Goal: Task Accomplishment & Management: Manage account settings

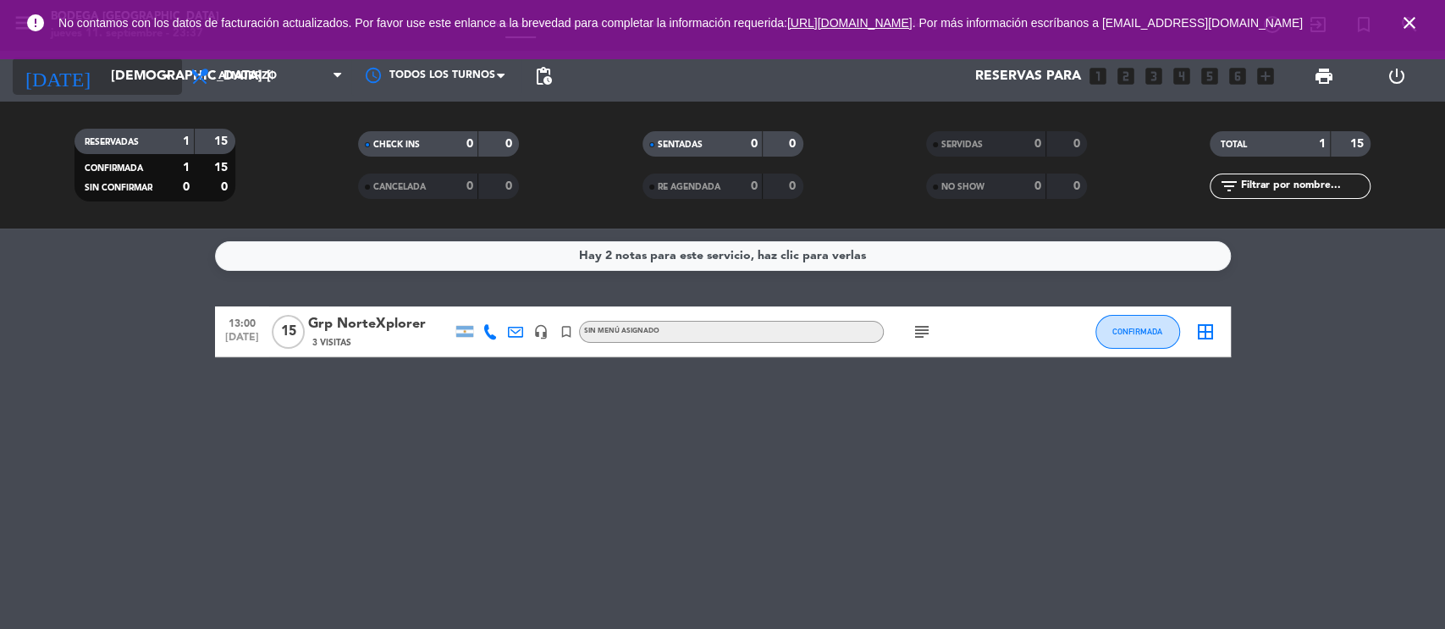
click at [124, 74] on input "[DEMOGRAPHIC_DATA] [DATE]" at bounding box center [191, 76] width 179 height 33
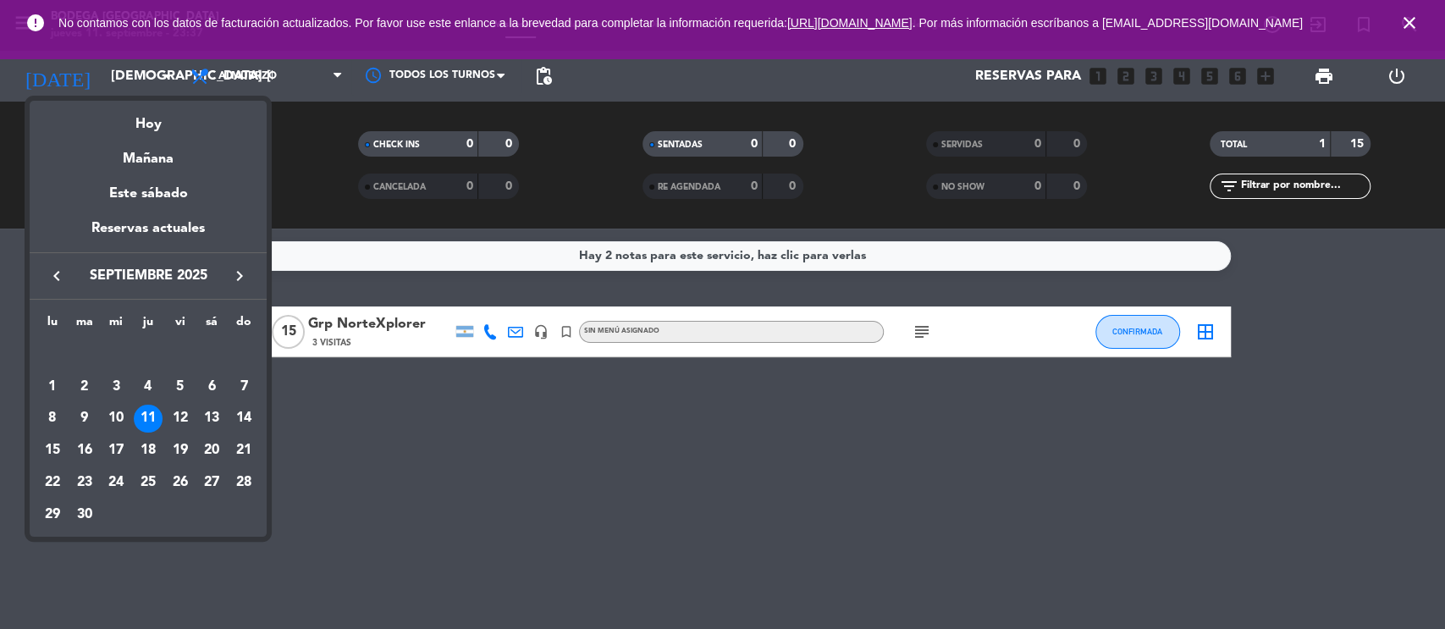
click at [1420, 30] on div at bounding box center [722, 314] width 1445 height 629
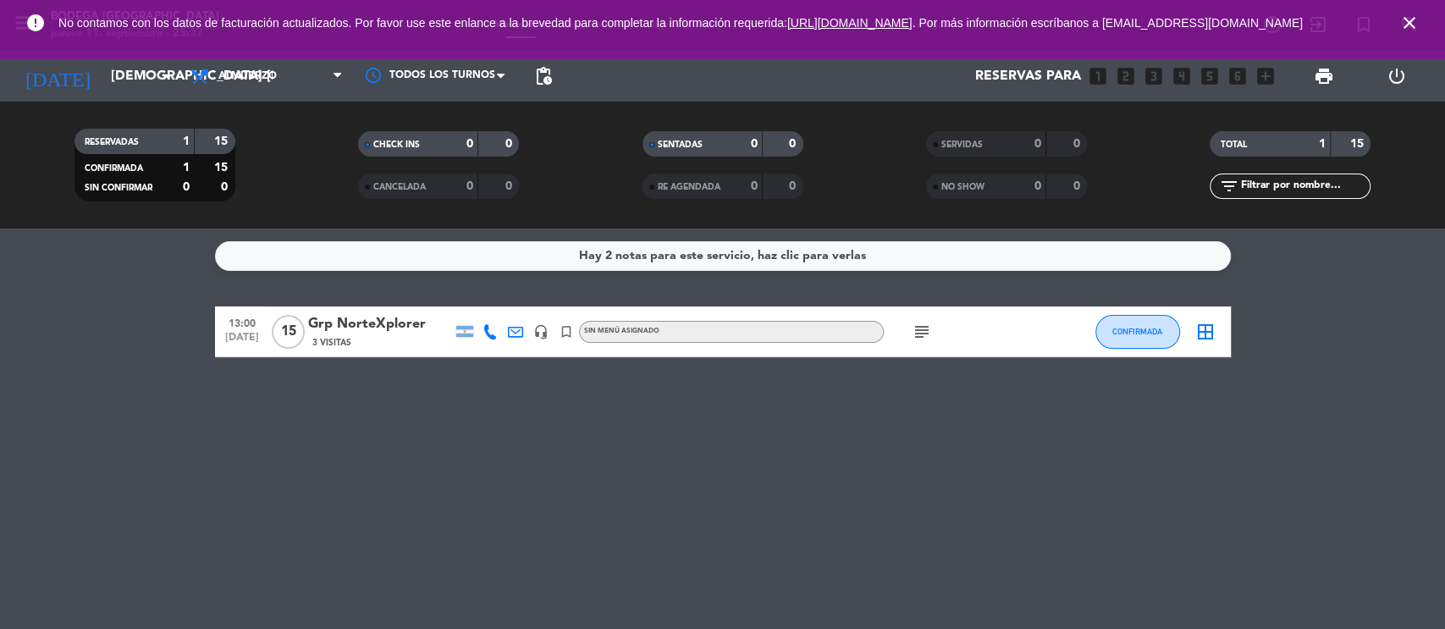
click at [1398, 26] on span "close" at bounding box center [1410, 23] width 46 height 46
click at [1415, 33] on icon "close" at bounding box center [1409, 23] width 20 height 20
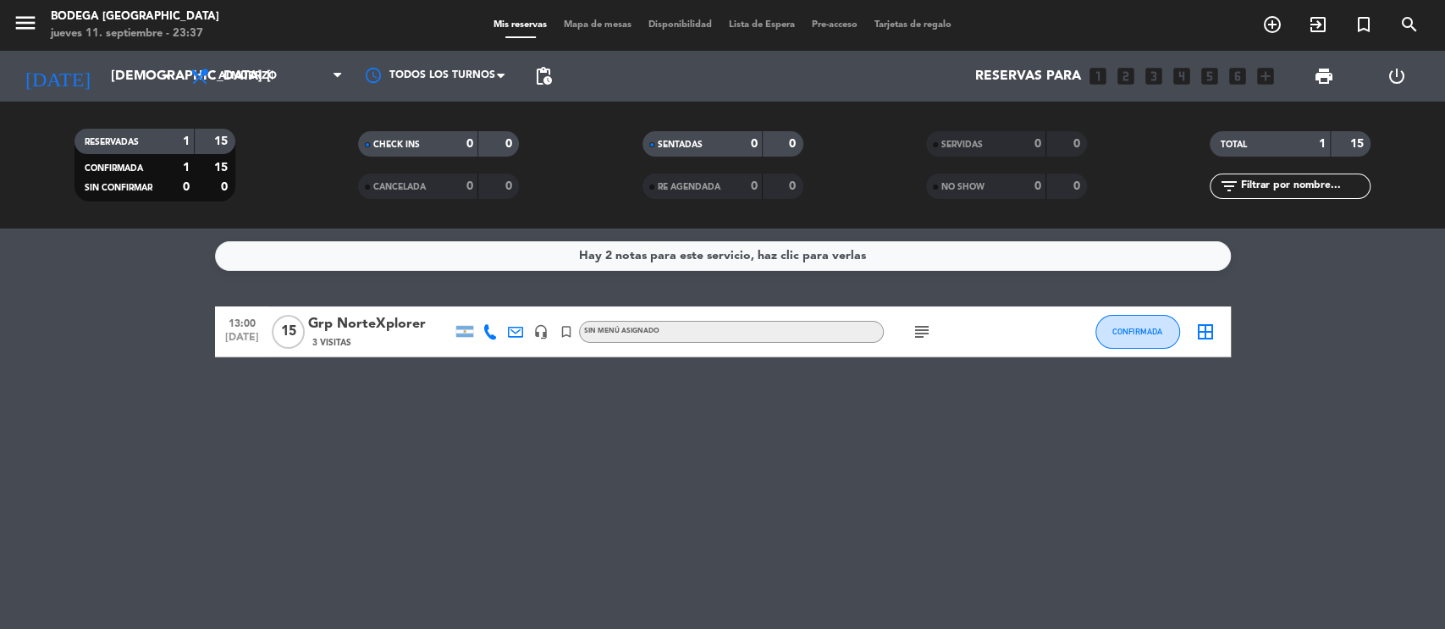
click at [41, 24] on span "menu" at bounding box center [32, 26] width 38 height 40
click at [29, 24] on icon "menu" at bounding box center [25, 22] width 25 height 25
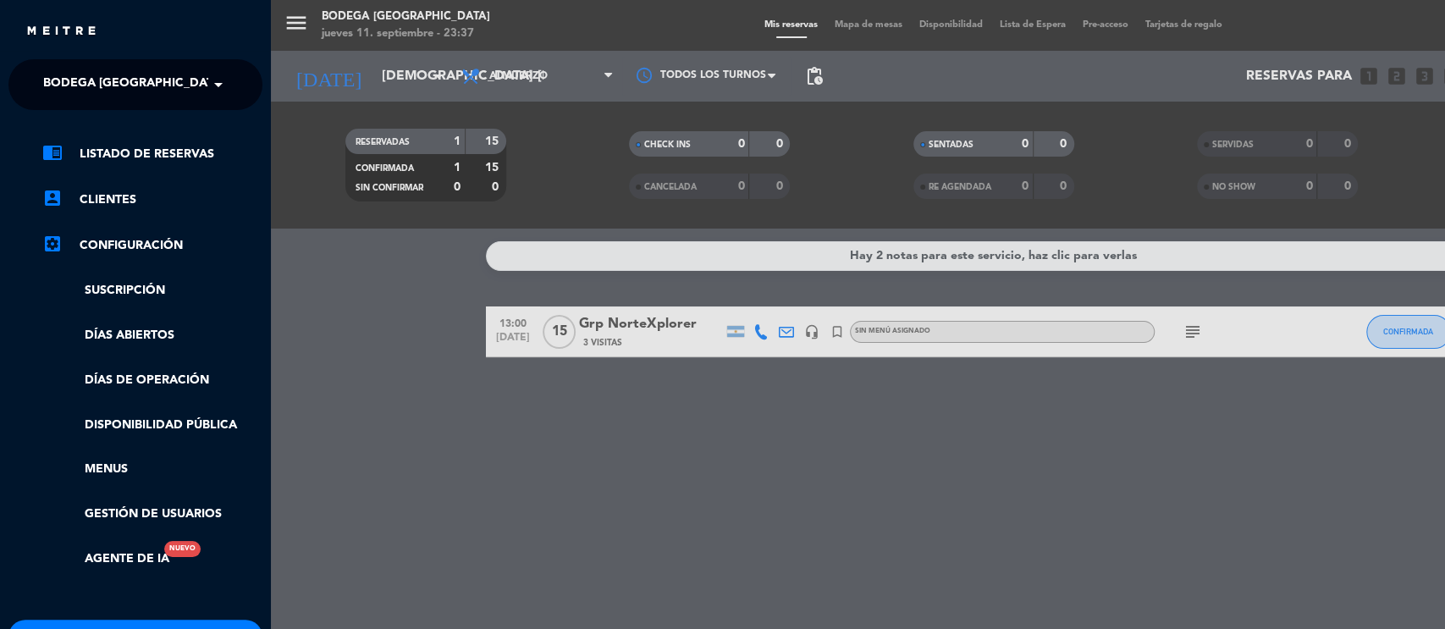
click at [349, 76] on div "menu Bodega [GEOGRAPHIC_DATA] jueves 11. septiembre - 23:37 Mis reservas Mapa d…" at bounding box center [993, 314] width 1445 height 629
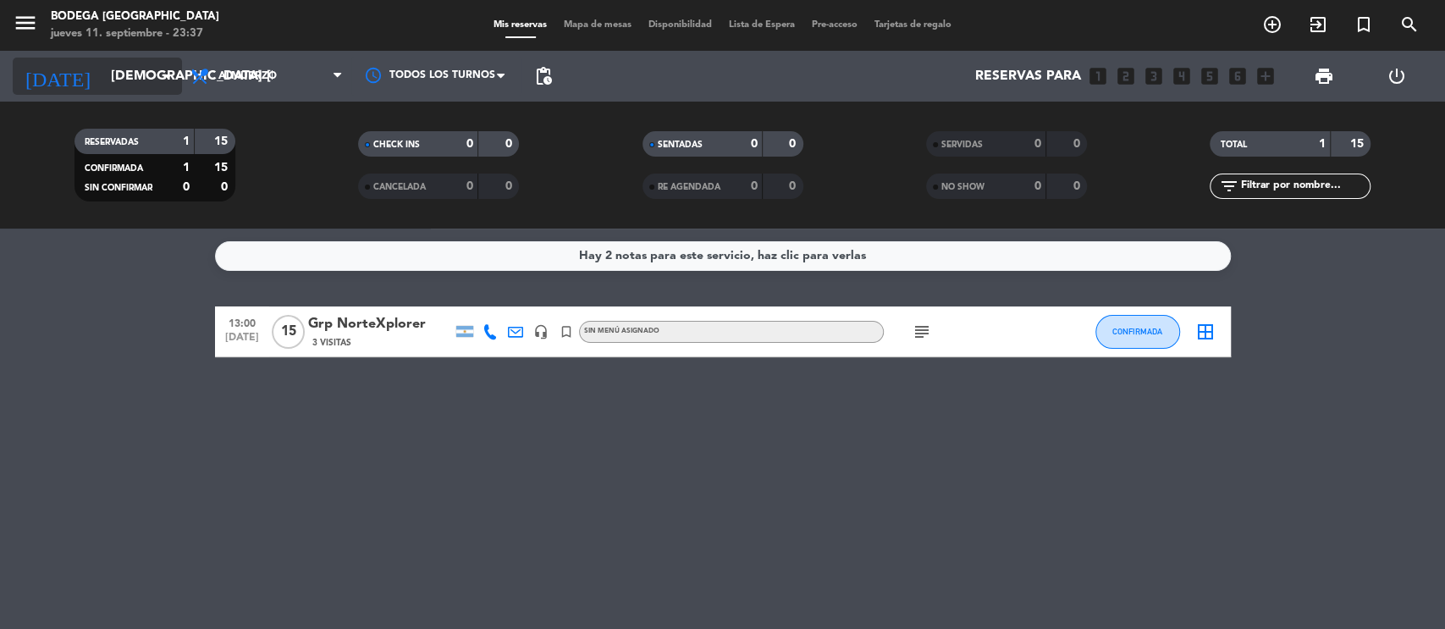
click at [154, 71] on input "[DEMOGRAPHIC_DATA] [DATE]" at bounding box center [191, 76] width 179 height 33
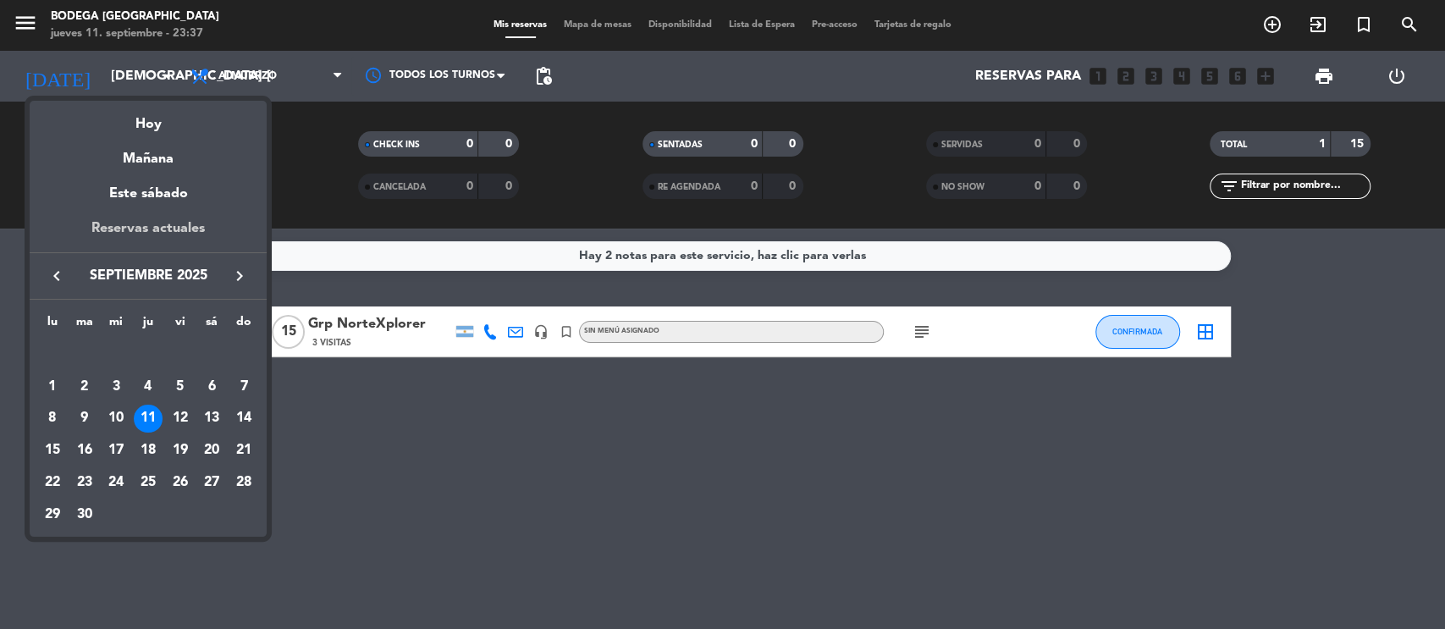
click at [153, 231] on div "Reservas actuales" at bounding box center [148, 235] width 237 height 35
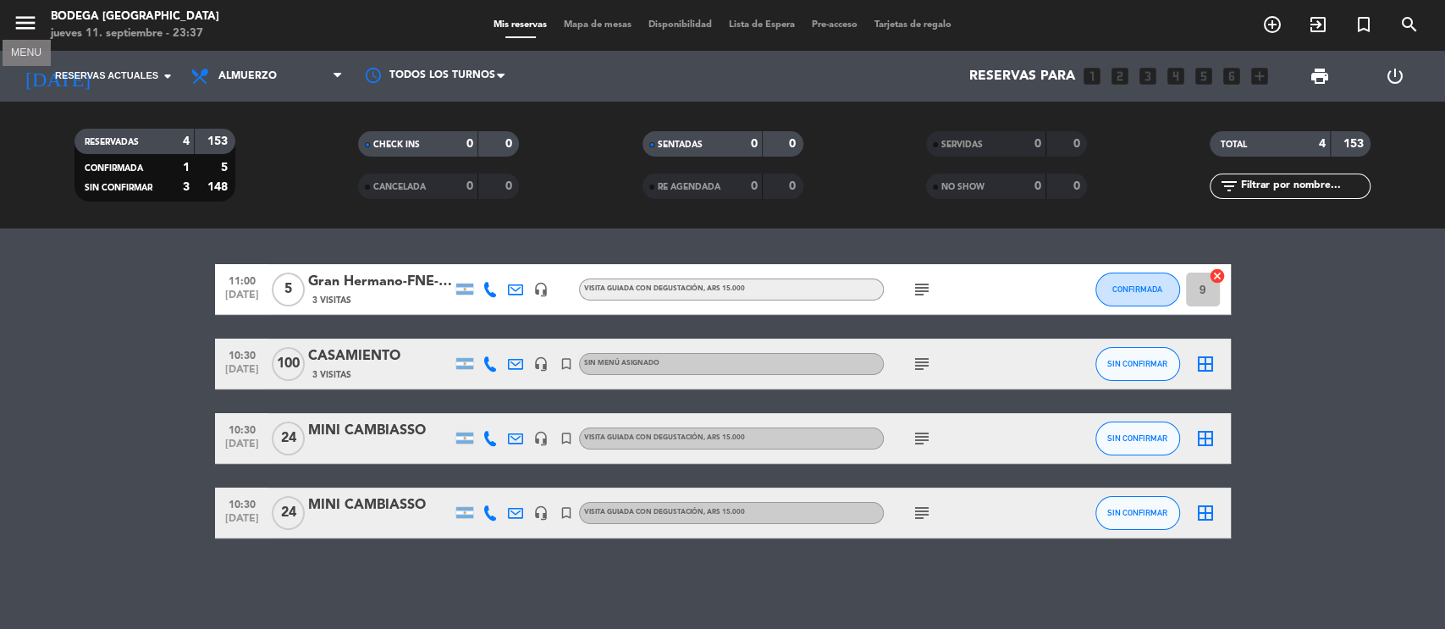
click at [25, 25] on icon "menu" at bounding box center [25, 22] width 25 height 25
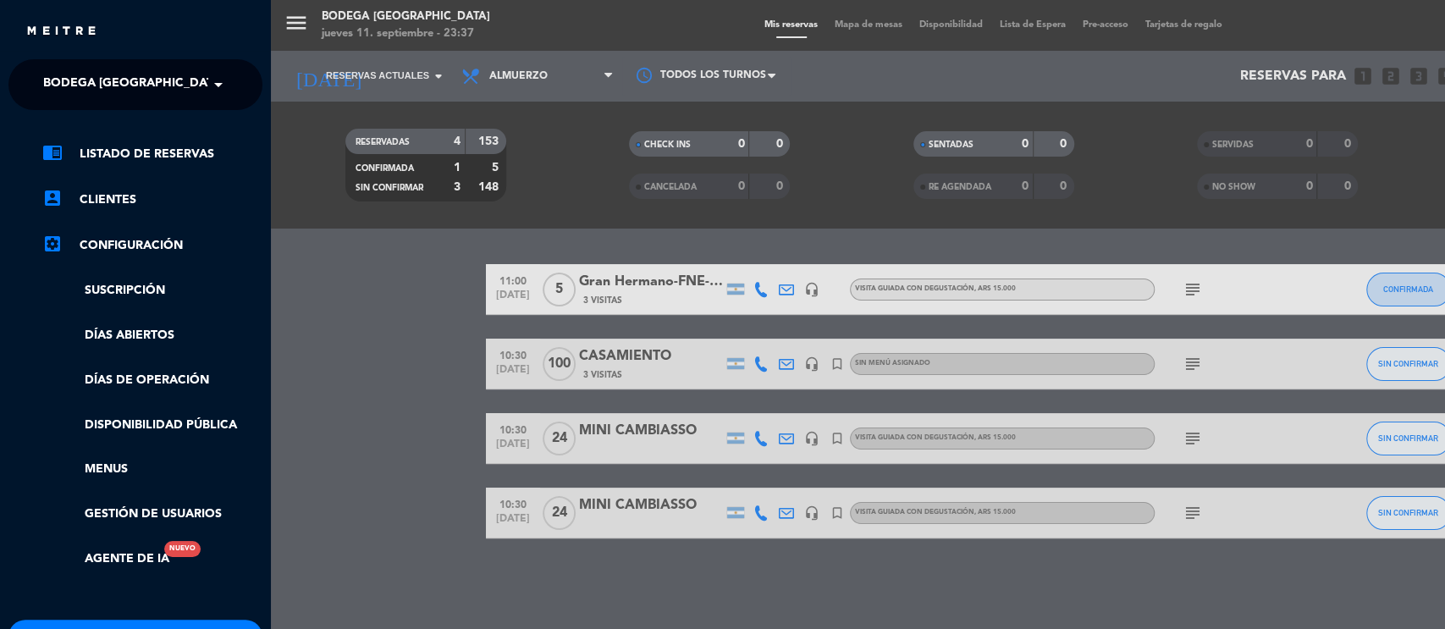
click at [221, 77] on span at bounding box center [222, 85] width 29 height 36
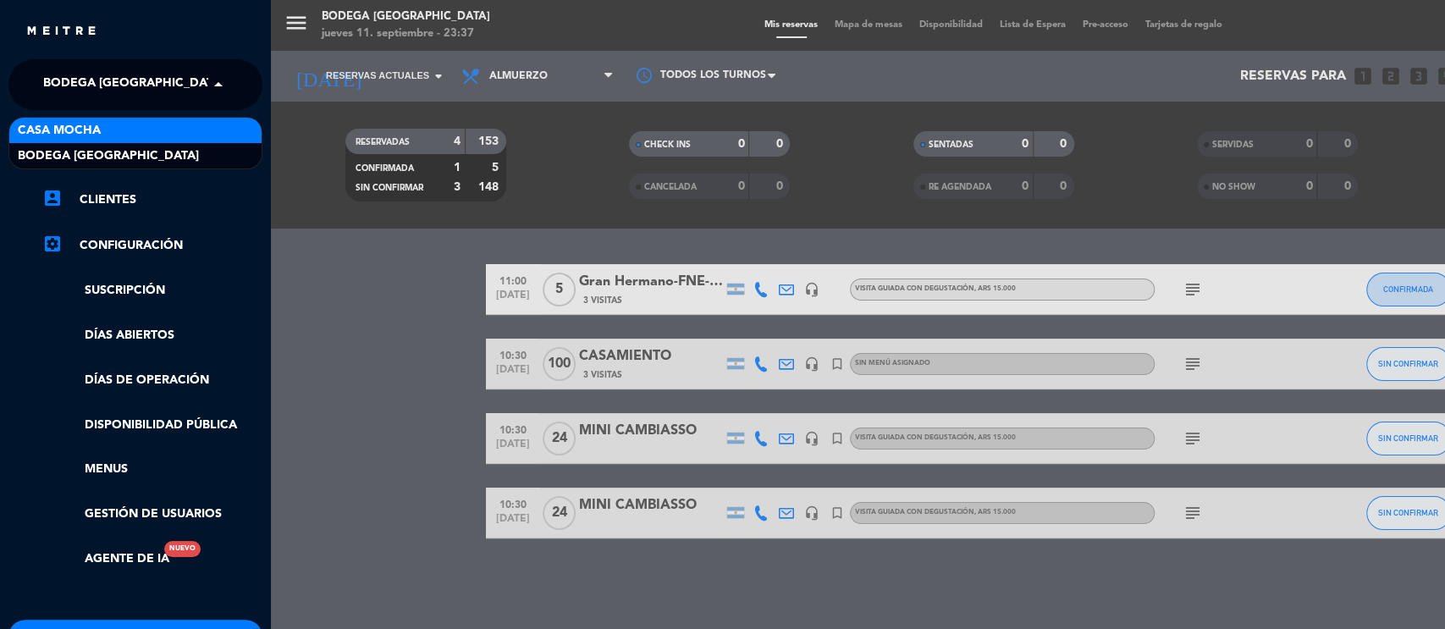
click at [97, 130] on span "Casa Mocha" at bounding box center [59, 130] width 83 height 19
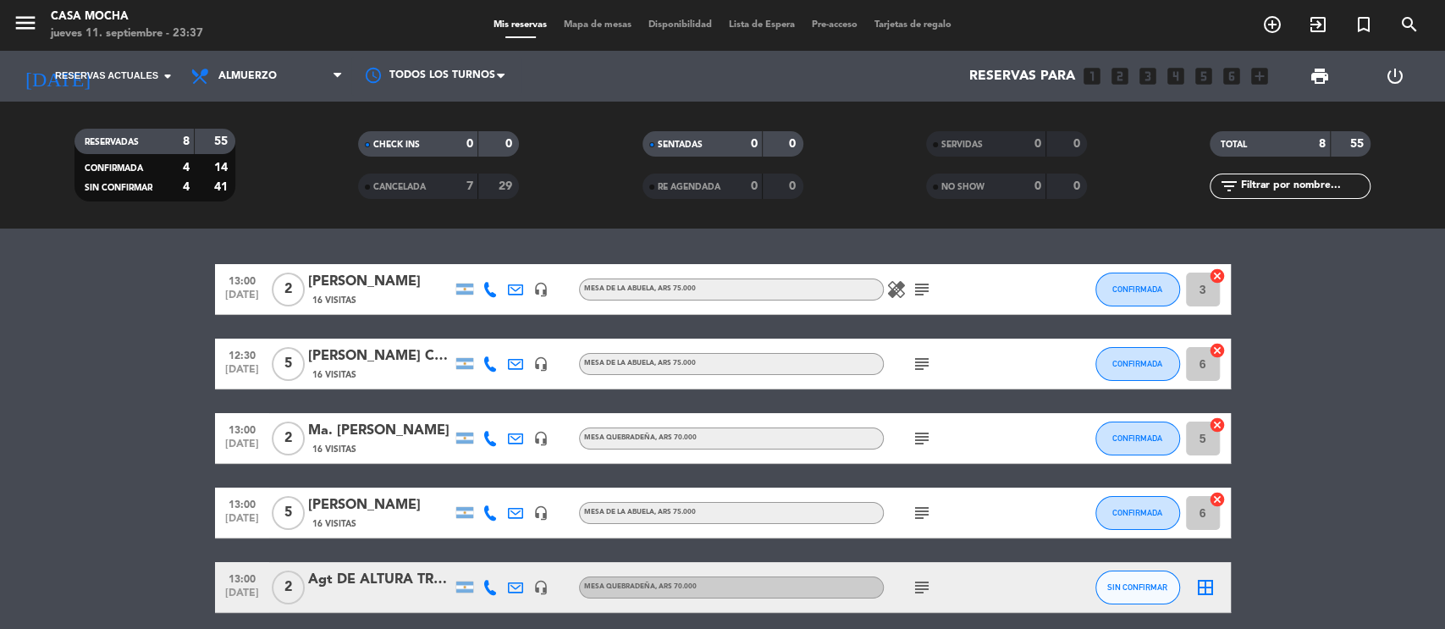
click at [403, 356] on div "[PERSON_NAME] Carolina: Influencers FNE-Canal4" at bounding box center [380, 356] width 144 height 22
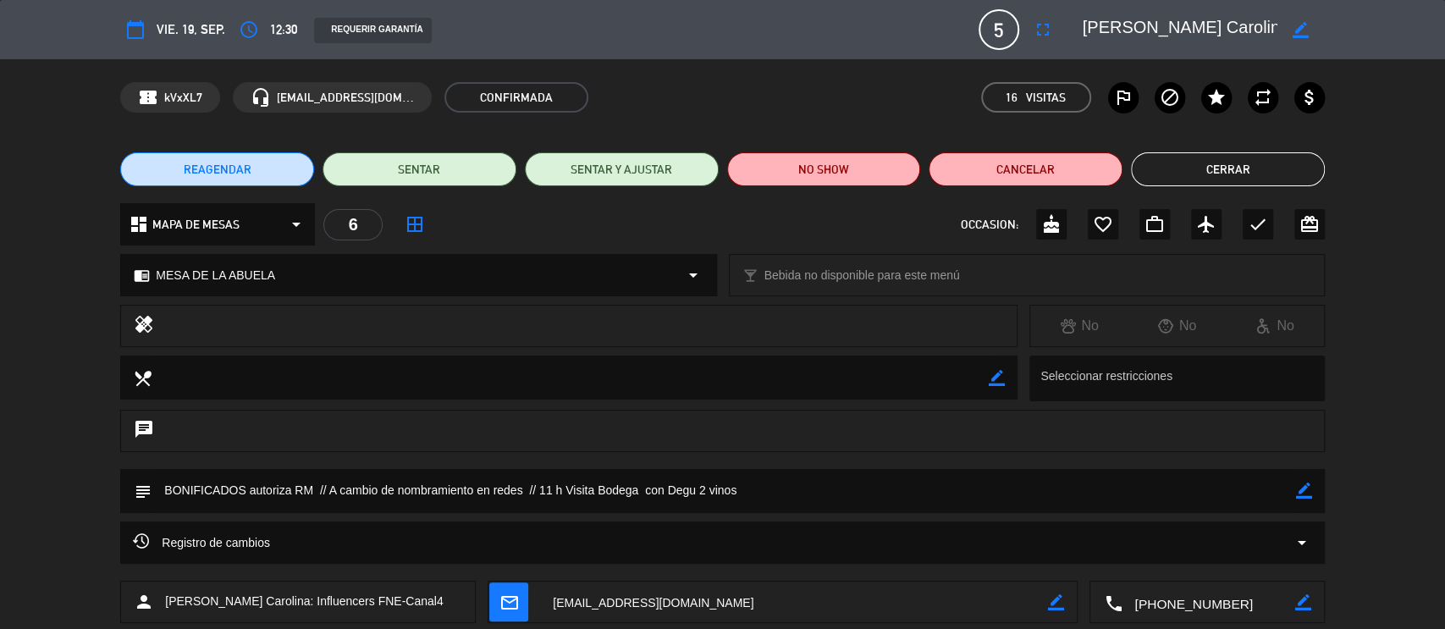
drag, startPoint x: 1083, startPoint y: 20, endPoint x: 1237, endPoint y: 19, distance: 154.1
click at [1237, 19] on textarea at bounding box center [1180, 29] width 194 height 30
click at [1300, 30] on icon "border_color" at bounding box center [1301, 30] width 16 height 16
click at [1244, 31] on textarea at bounding box center [1180, 29] width 194 height 30
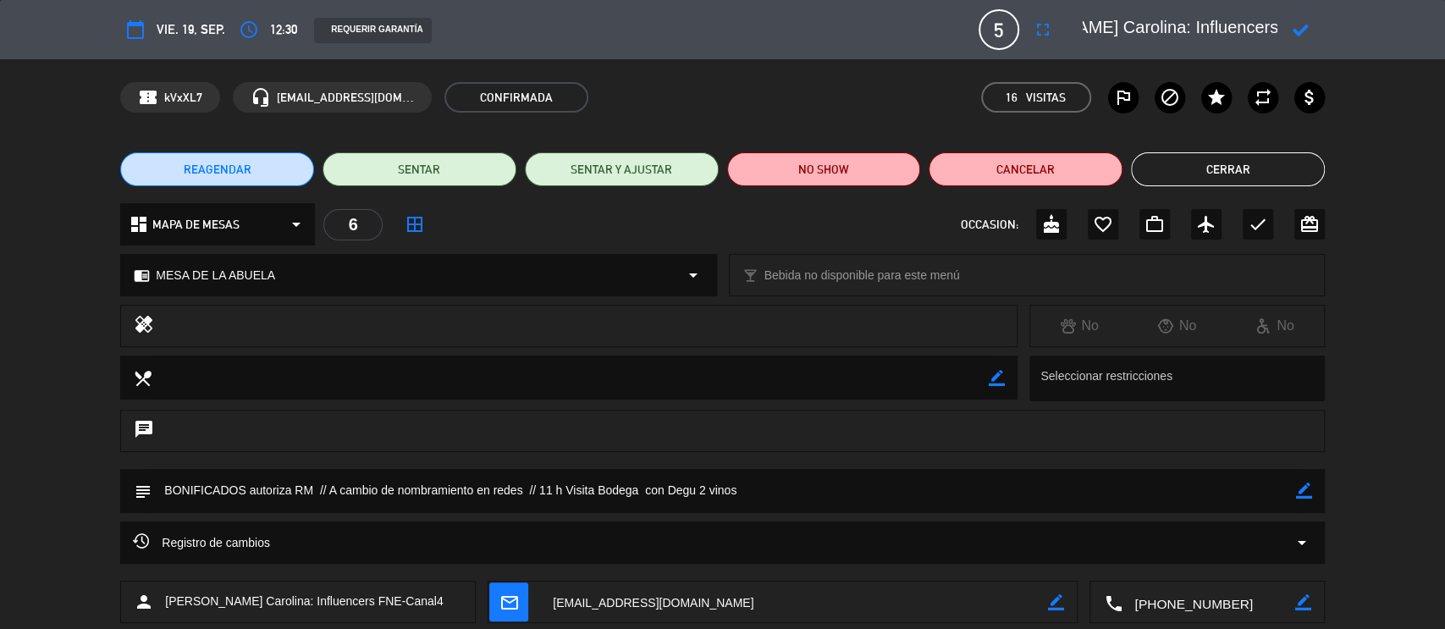
drag, startPoint x: 1084, startPoint y: 19, endPoint x: 1267, endPoint y: 25, distance: 182.9
click at [1286, 25] on div at bounding box center [1198, 29] width 254 height 30
click at [1301, 28] on icon at bounding box center [1301, 30] width 16 height 16
click at [1185, 152] on button "Cerrar" at bounding box center [1228, 169] width 194 height 34
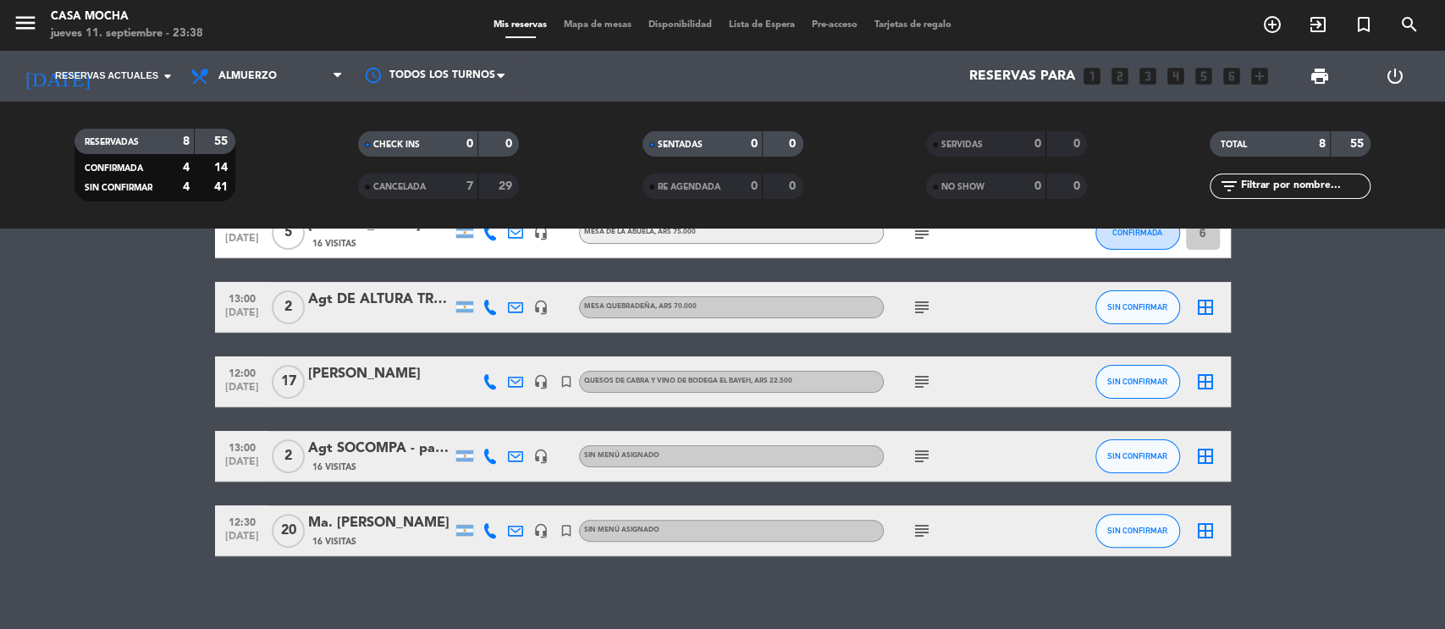
scroll to position [291, 0]
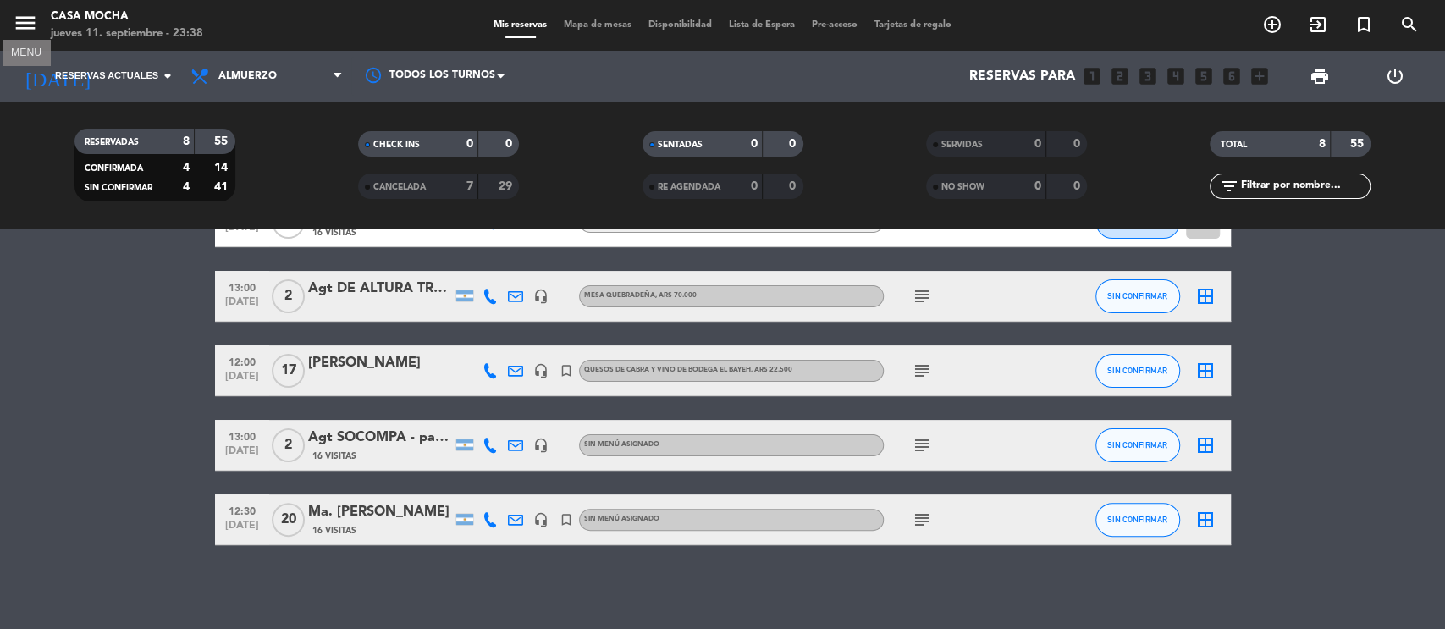
click at [17, 14] on icon "menu" at bounding box center [25, 22] width 25 height 25
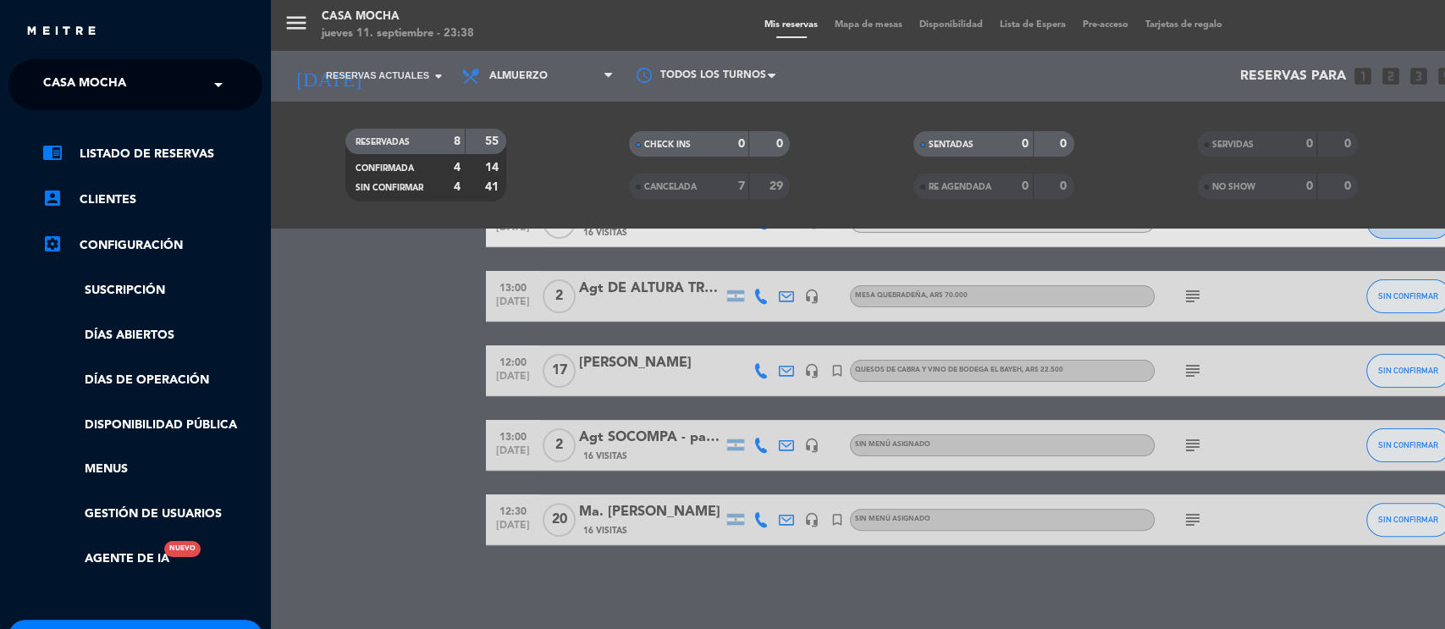
click at [216, 84] on span at bounding box center [222, 85] width 29 height 36
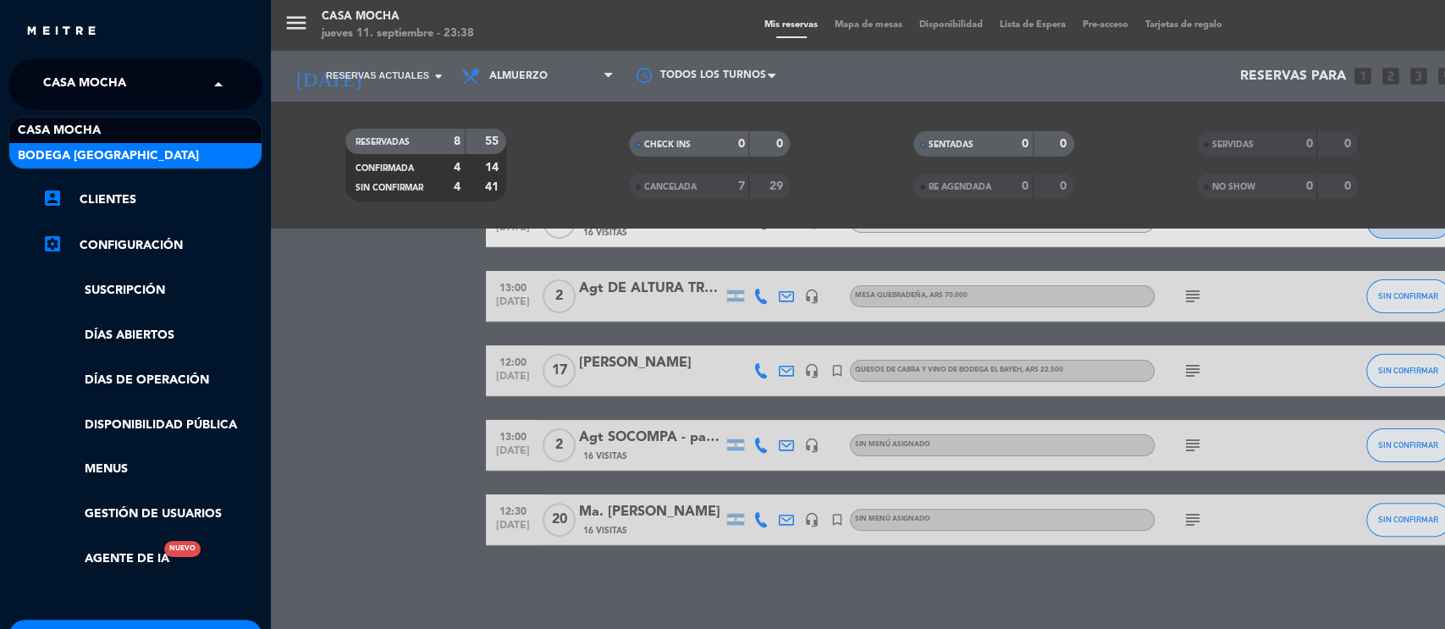
click at [135, 152] on div "Bodega [GEOGRAPHIC_DATA]" at bounding box center [135, 155] width 252 height 25
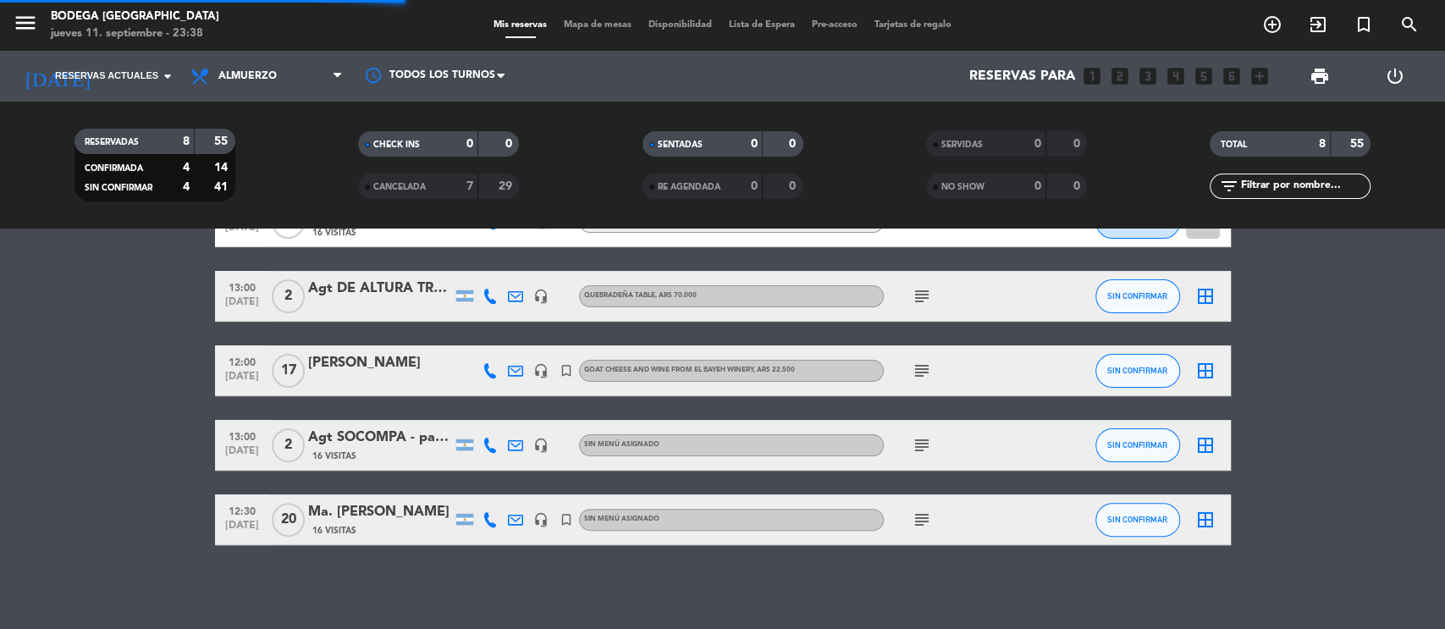
scroll to position [0, 0]
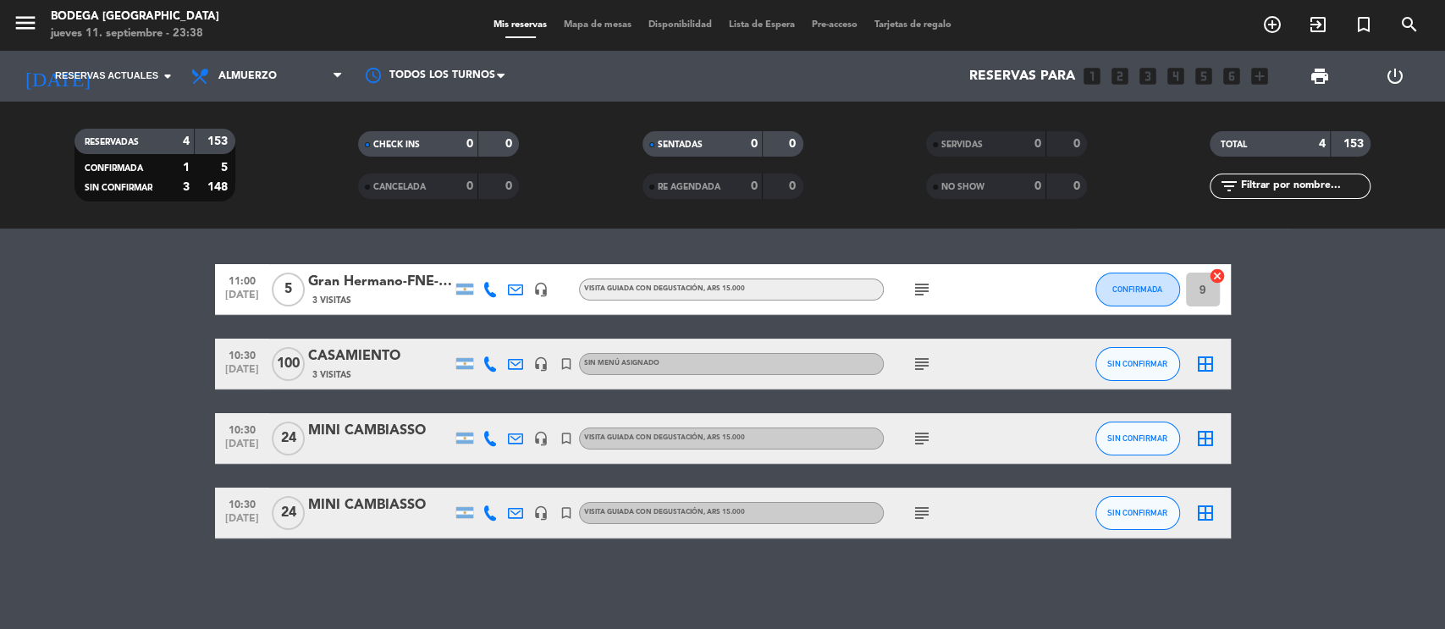
click at [407, 274] on div "Gran Hermano-FNE-Canal 4" at bounding box center [380, 282] width 144 height 22
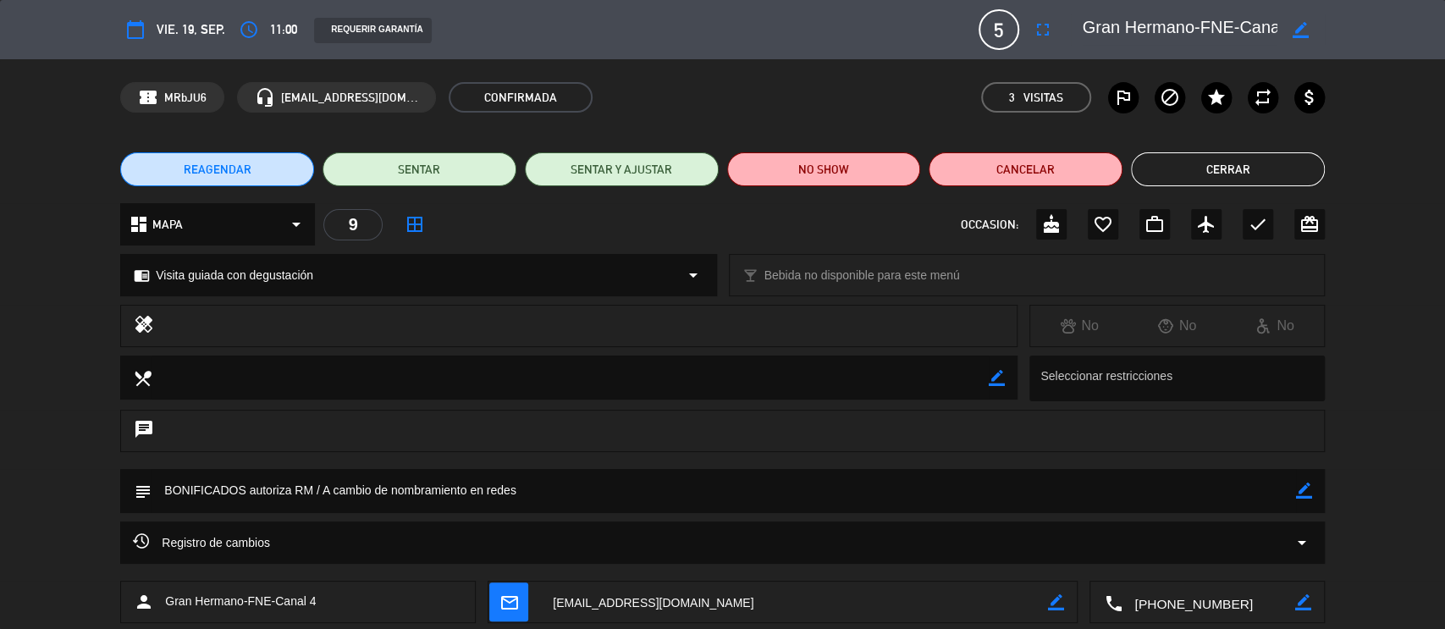
click at [1294, 26] on icon "border_color" at bounding box center [1301, 30] width 16 height 16
drag, startPoint x: 1220, startPoint y: 25, endPoint x: 1062, endPoint y: 3, distance: 158.9
click at [947, 19] on div "calendar_today vie. 19, sep. access_time 11:00 REQUERIR GARANTÍA 5 Gran Hermano…" at bounding box center [722, 29] width 1205 height 41
paste textarea "[PERSON_NAME] Carolina: Influencers FNE-Canal4"
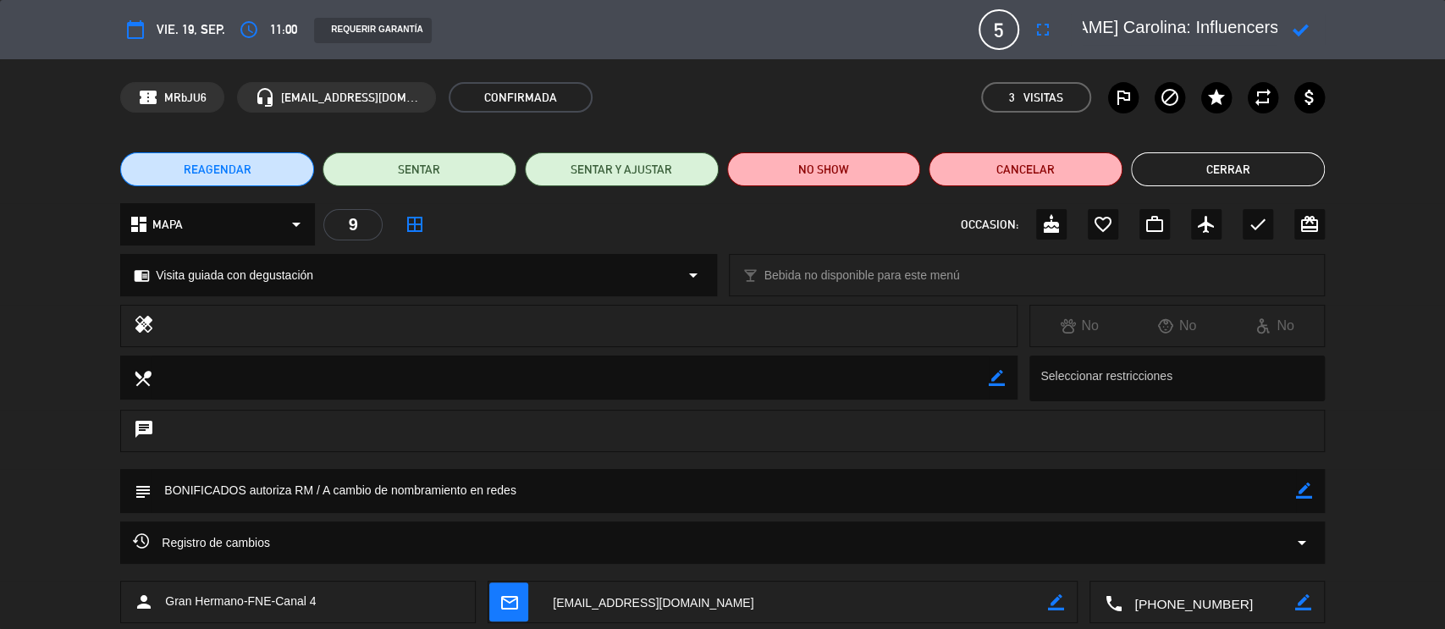
type textarea "[PERSON_NAME] Carolina: Influencers FNE-Canal 4"
click at [1302, 29] on icon at bounding box center [1301, 30] width 16 height 16
click at [1246, 174] on button "Cerrar" at bounding box center [1228, 169] width 194 height 34
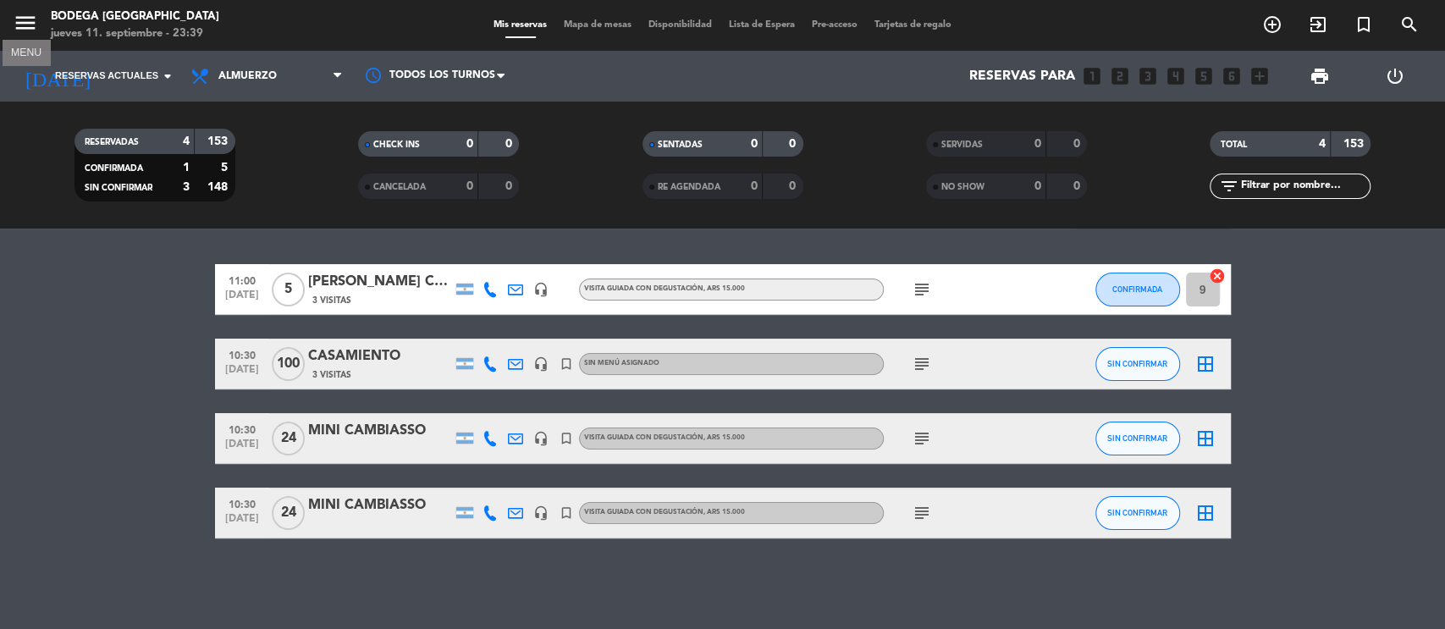
click at [32, 23] on icon "menu" at bounding box center [25, 22] width 25 height 25
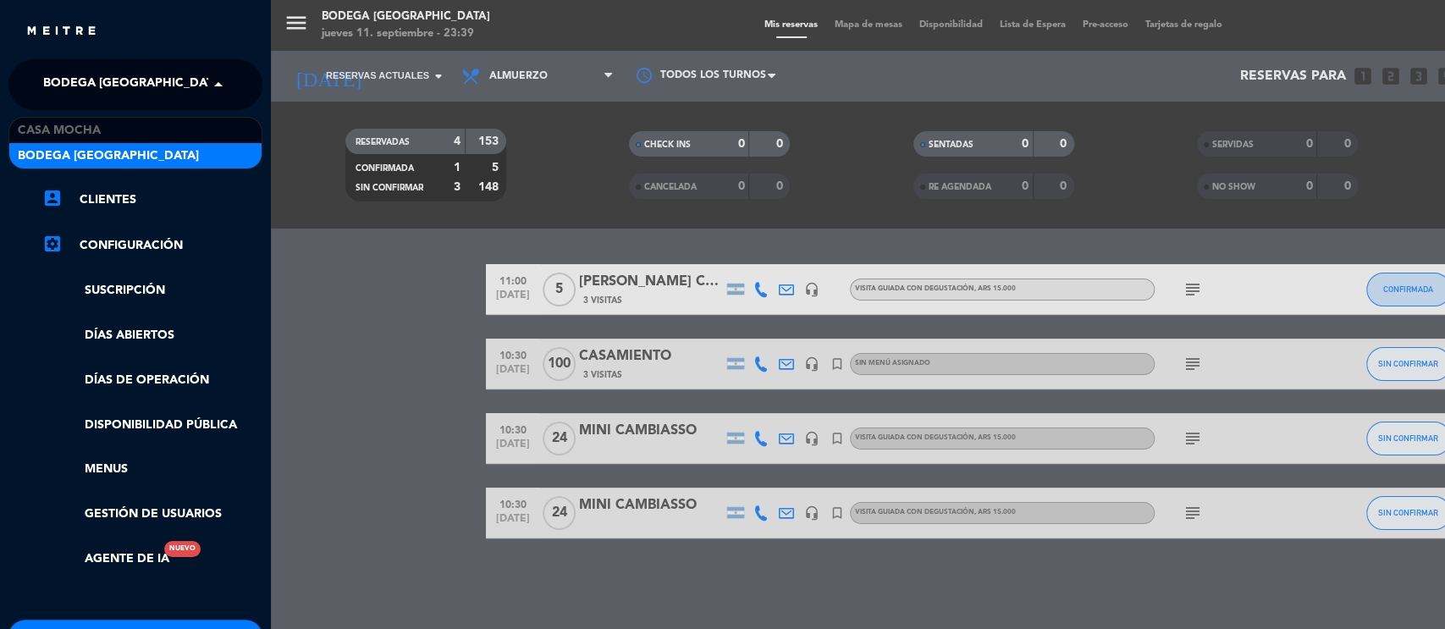
click at [215, 88] on span at bounding box center [222, 85] width 29 height 36
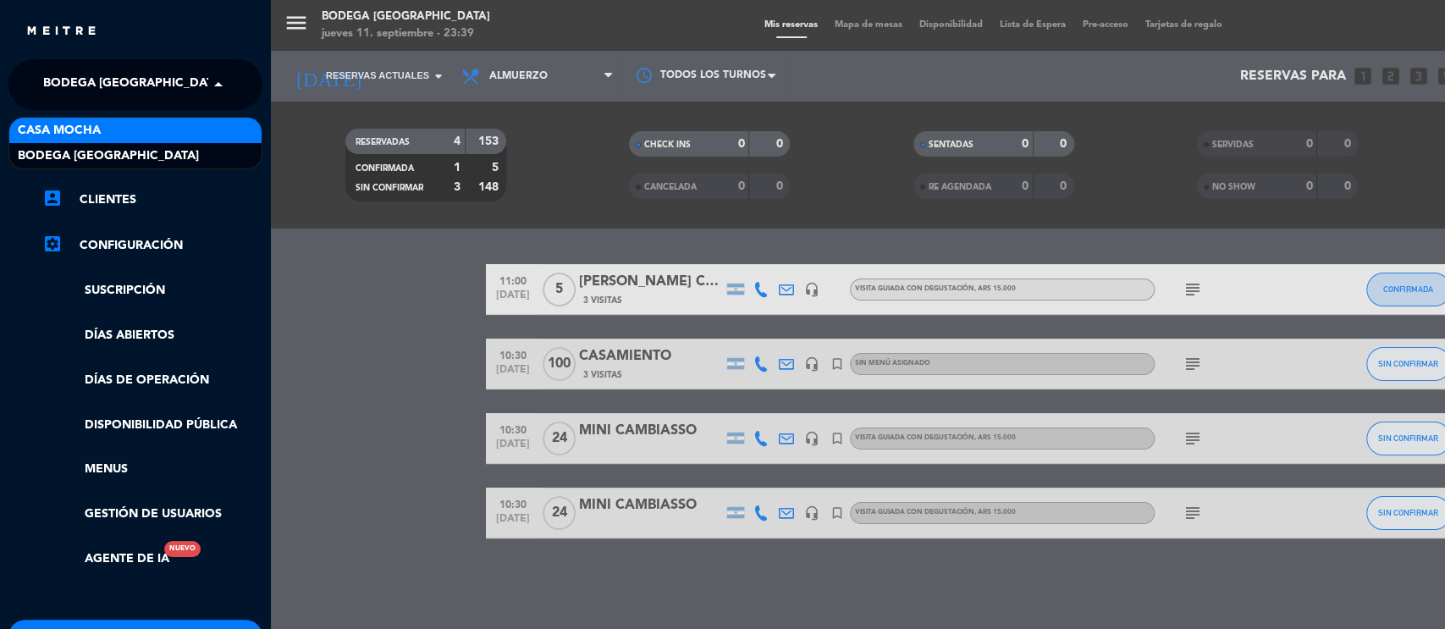
click at [99, 124] on span "Casa Mocha" at bounding box center [59, 130] width 83 height 19
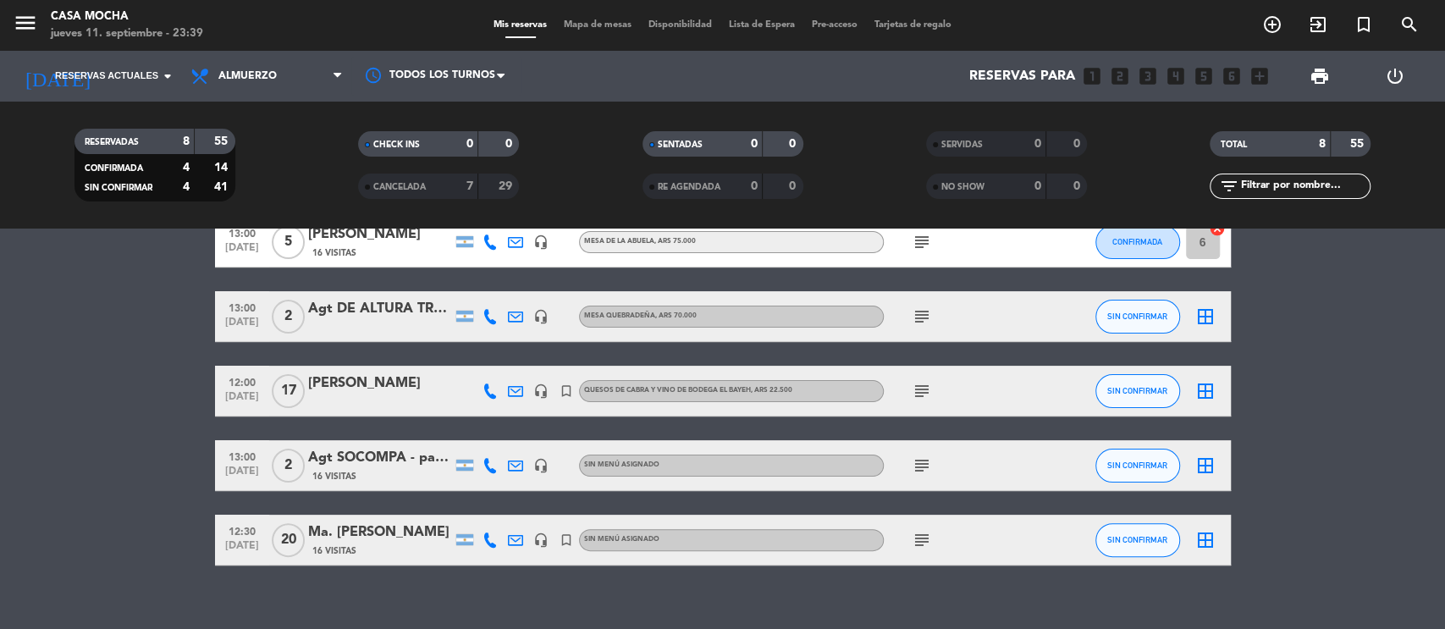
scroll to position [291, 0]
